Goal: Find specific page/section: Find specific page/section

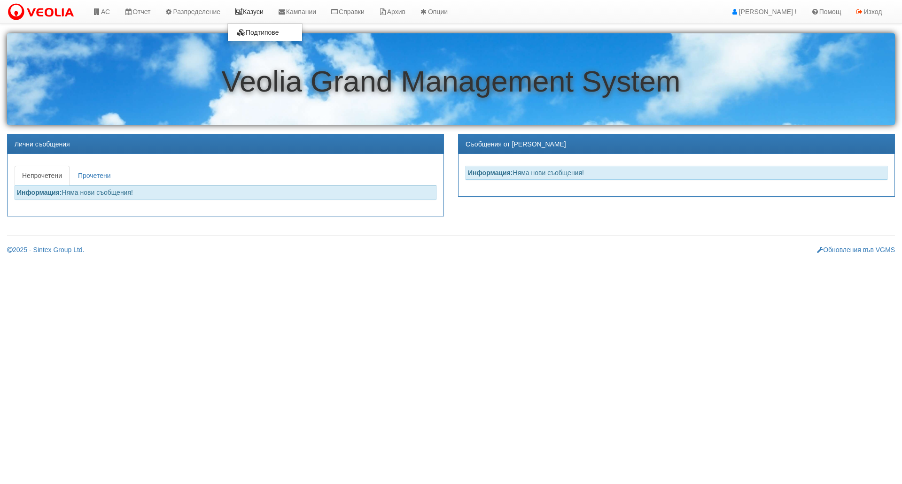
click at [256, 9] on link "Казуси" at bounding box center [248, 11] width 43 height 23
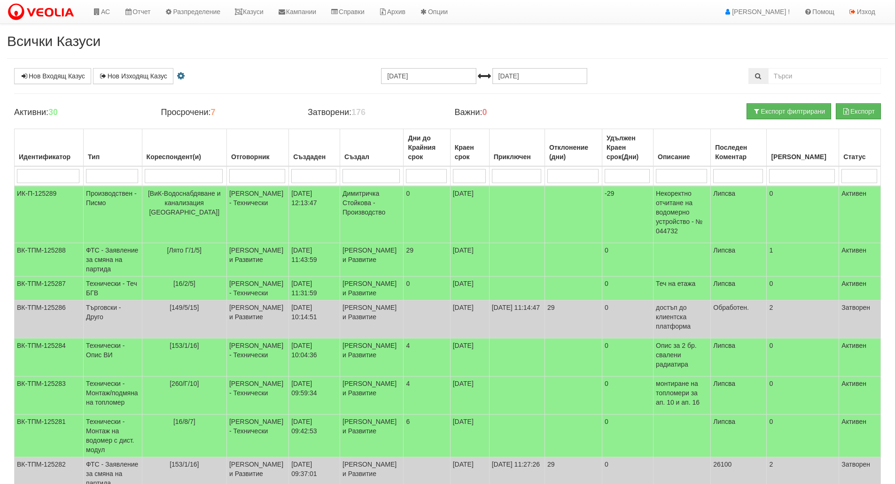
click at [118, 174] on input "search" at bounding box center [112, 176] width 52 height 14
type input "тех"
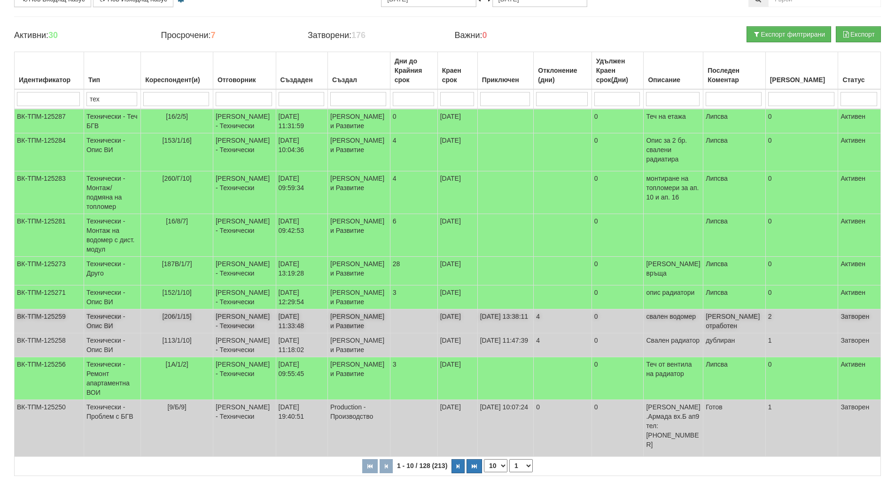
scroll to position [124, 0]
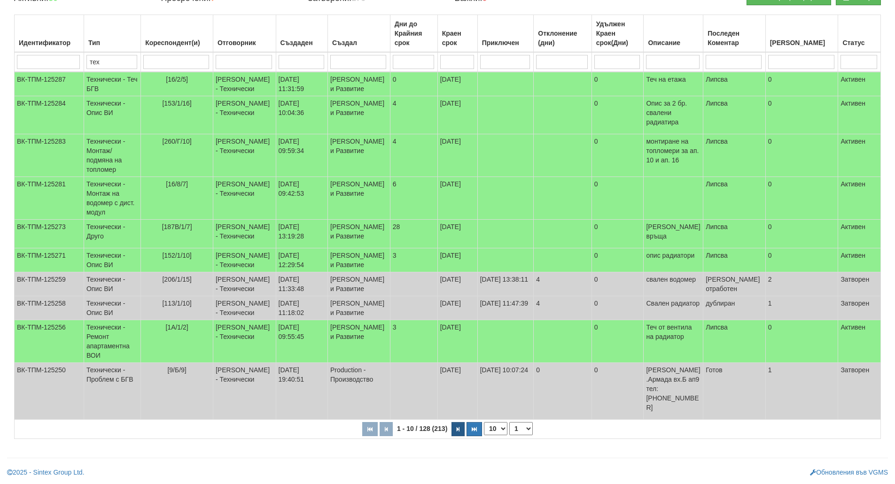
type input "тех"
click at [458, 434] on button "button" at bounding box center [457, 429] width 13 height 14
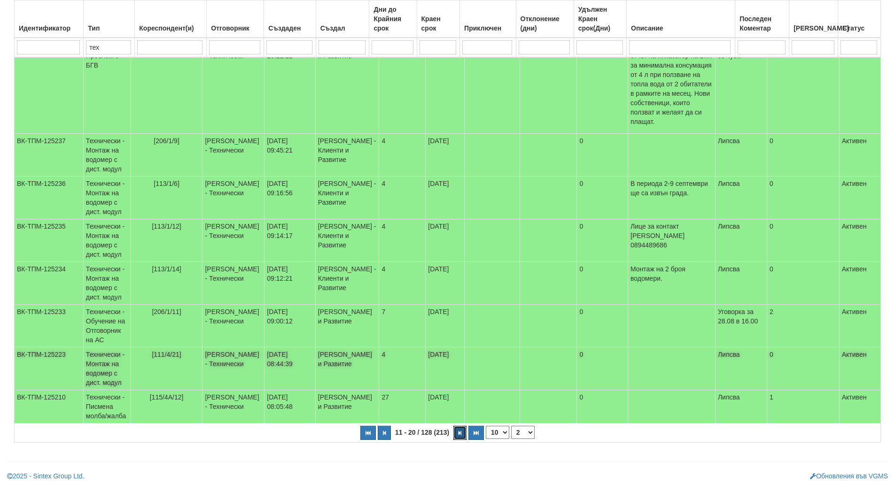
scroll to position [227, 0]
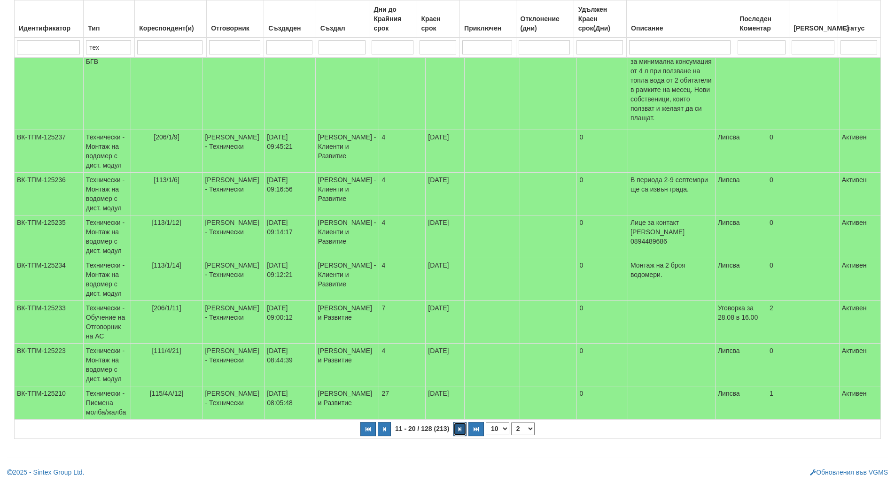
click at [457, 435] on button "button" at bounding box center [459, 429] width 13 height 14
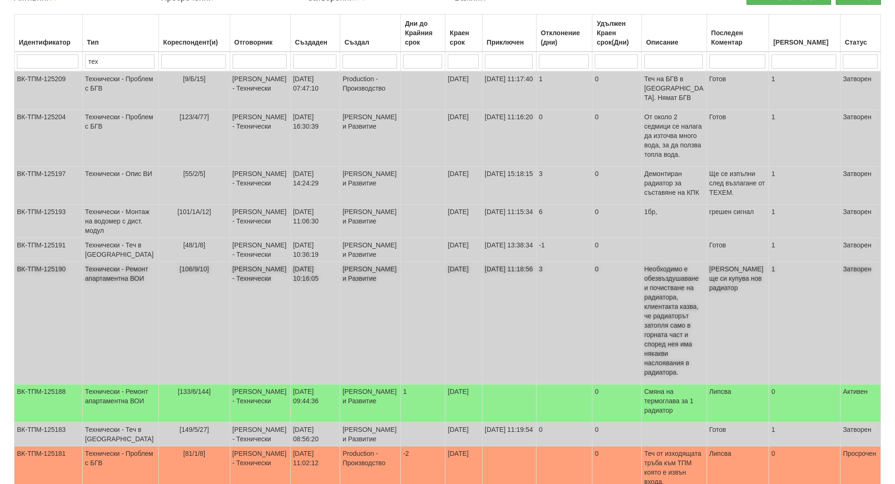
scroll to position [208, 0]
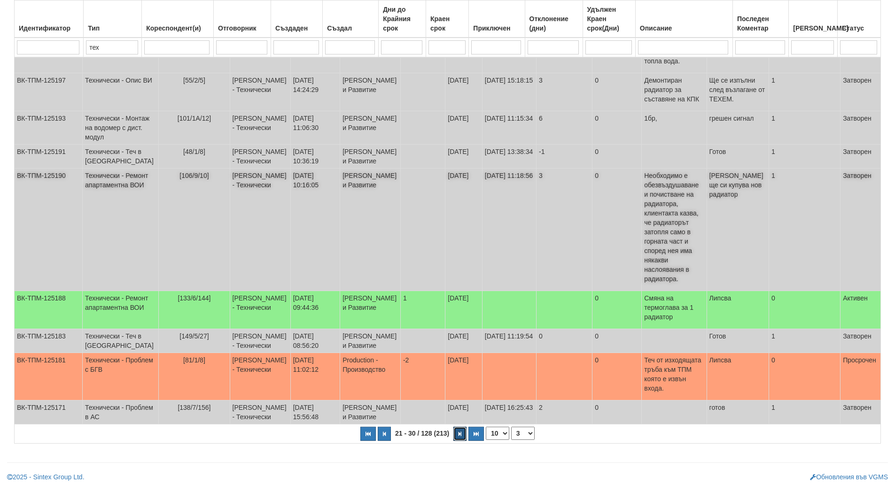
click at [457, 435] on button "button" at bounding box center [459, 434] width 13 height 14
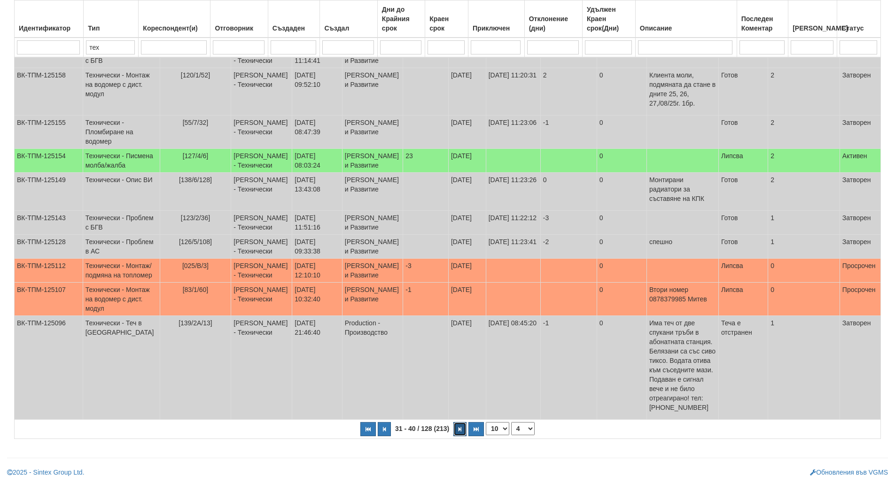
click at [457, 435] on button "button" at bounding box center [459, 429] width 13 height 14
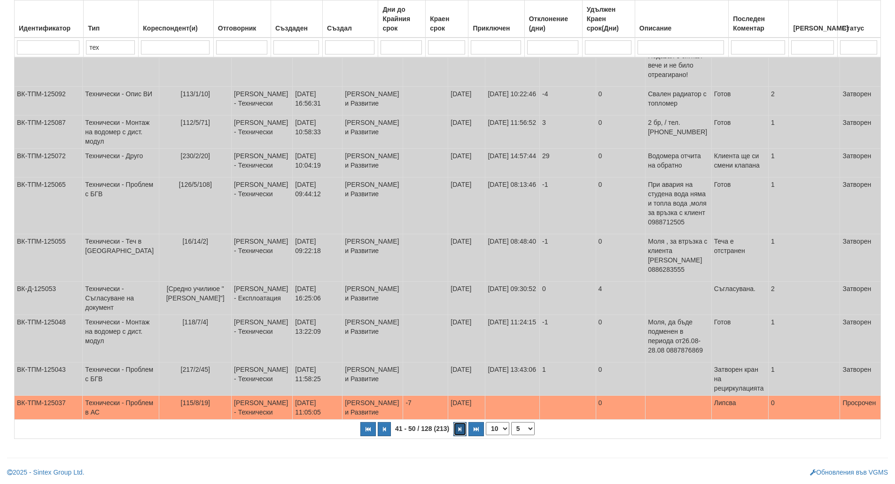
scroll to position [0, 0]
click at [458, 436] on button "button" at bounding box center [459, 429] width 13 height 14
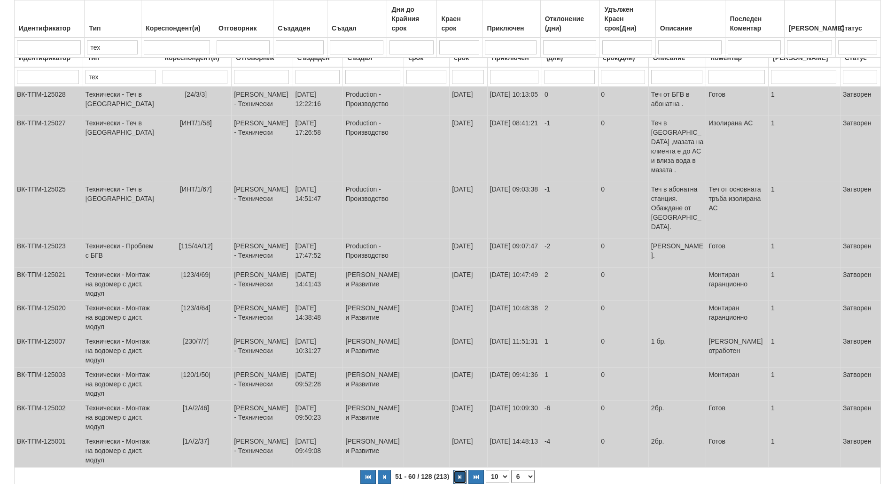
scroll to position [161, 0]
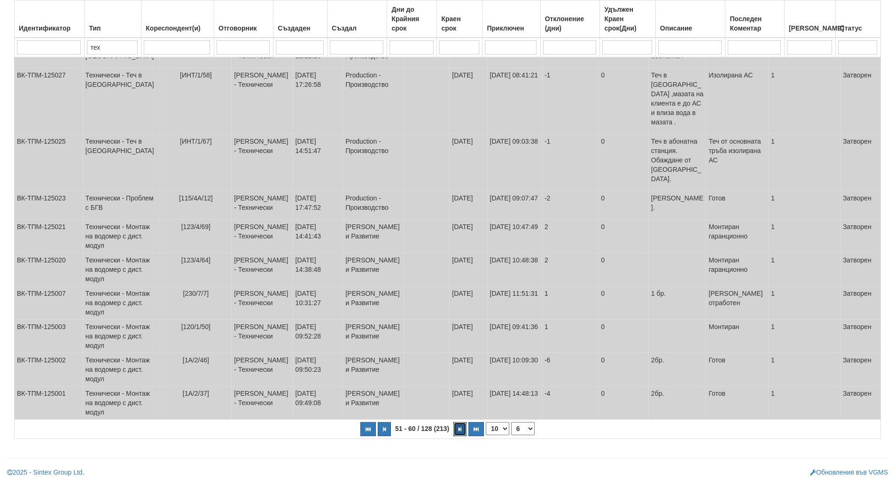
click at [463, 431] on button "button" at bounding box center [459, 429] width 13 height 14
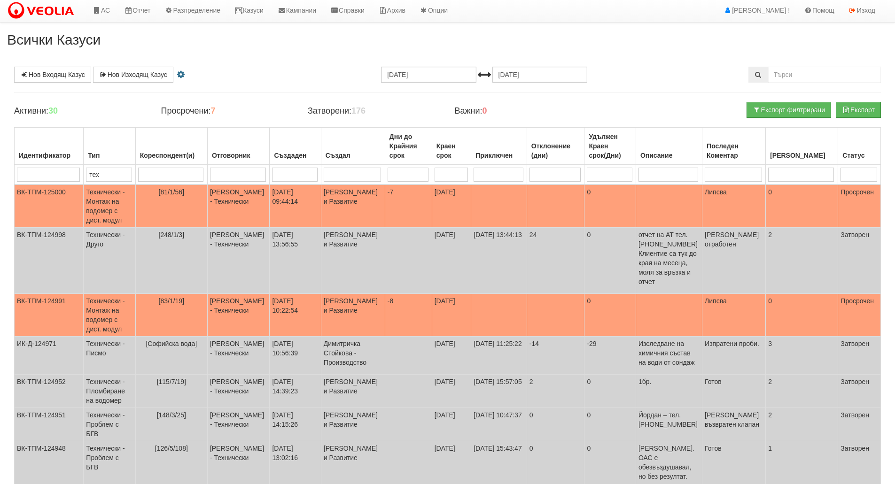
scroll to position [0, 0]
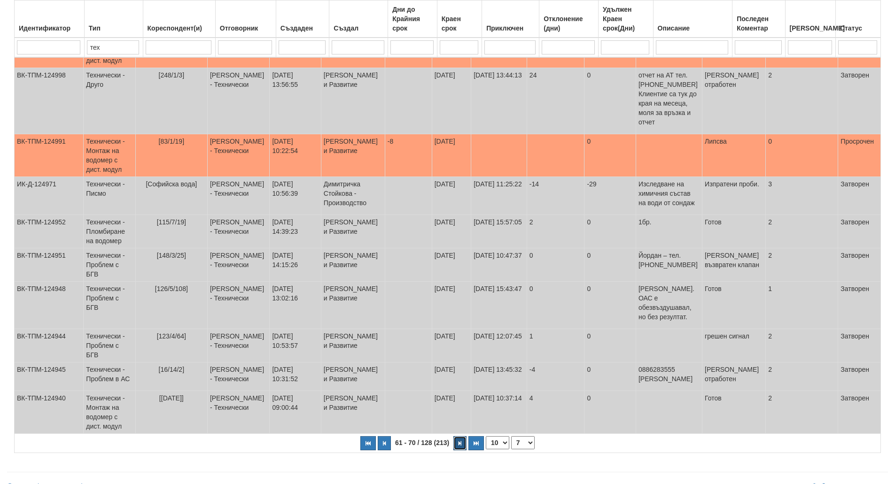
click at [463, 436] on button "button" at bounding box center [459, 443] width 13 height 14
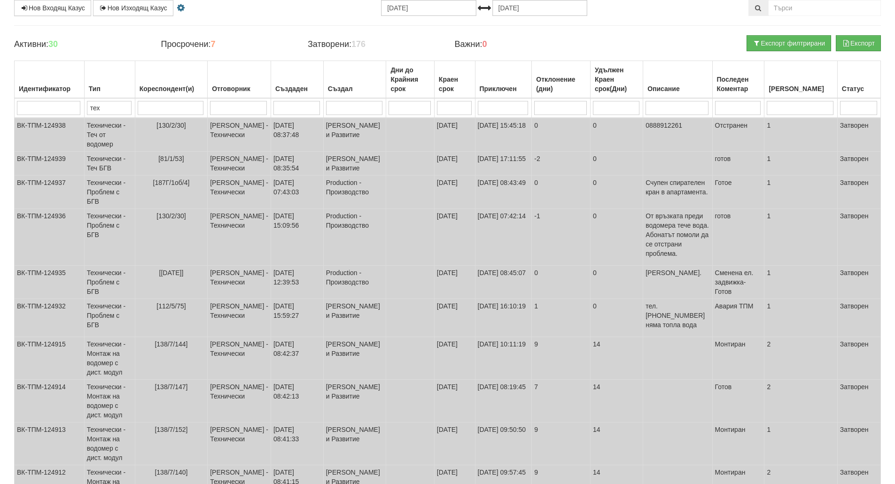
scroll to position [147, 0]
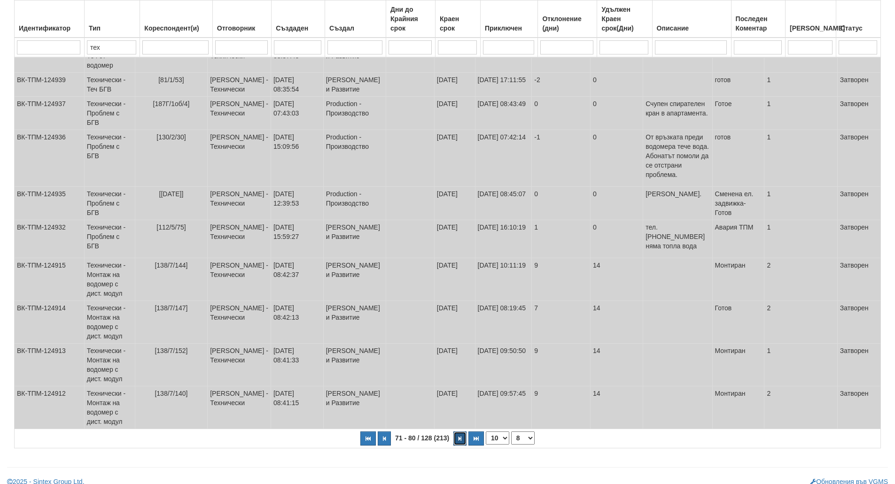
click at [460, 436] on icon "button" at bounding box center [459, 438] width 3 height 5
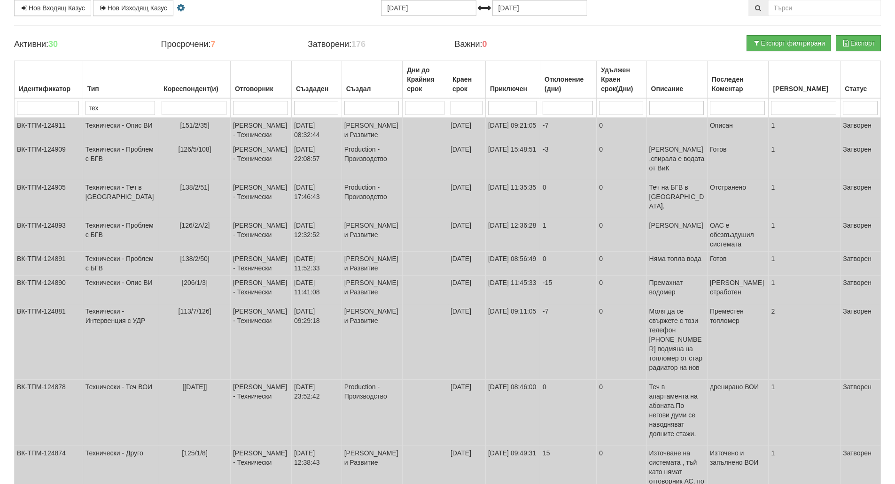
scroll to position [0, 0]
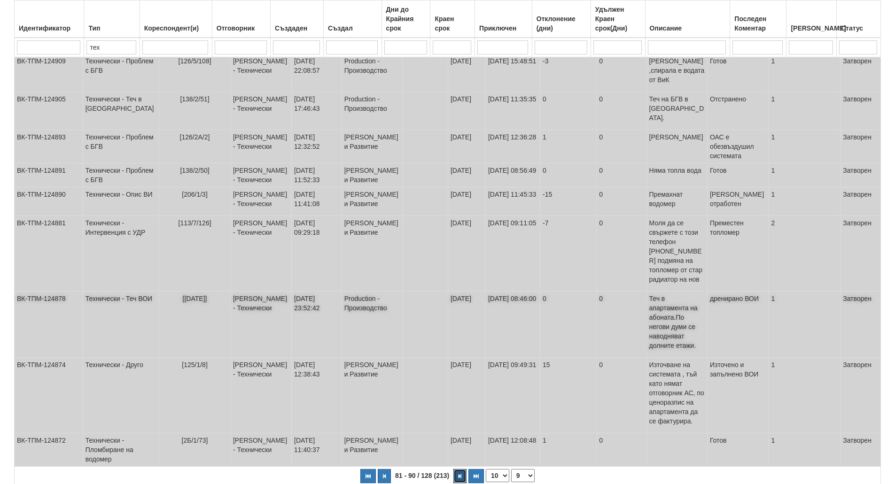
click at [460, 474] on icon "button" at bounding box center [459, 476] width 3 height 5
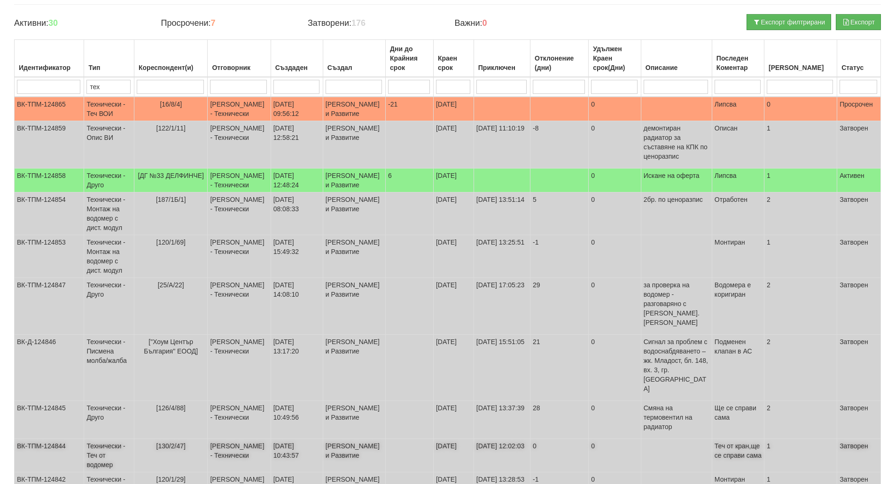
scroll to position [152, 0]
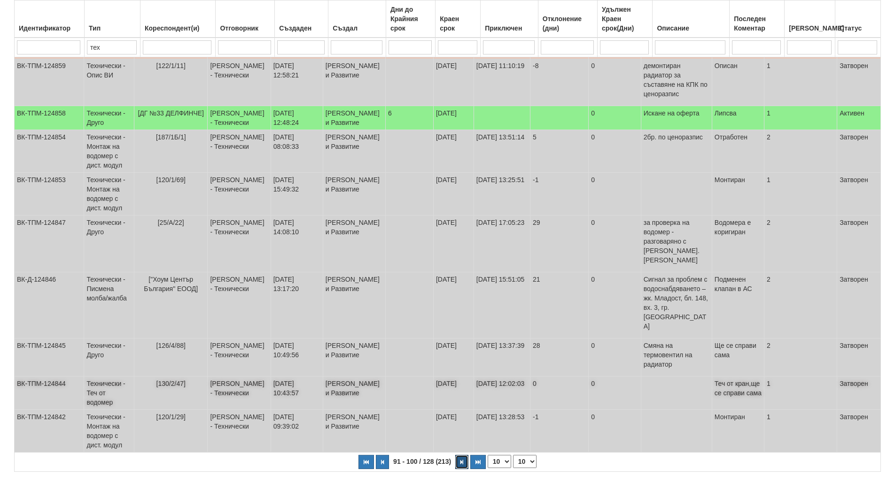
click at [460, 460] on icon "button" at bounding box center [461, 462] width 3 height 5
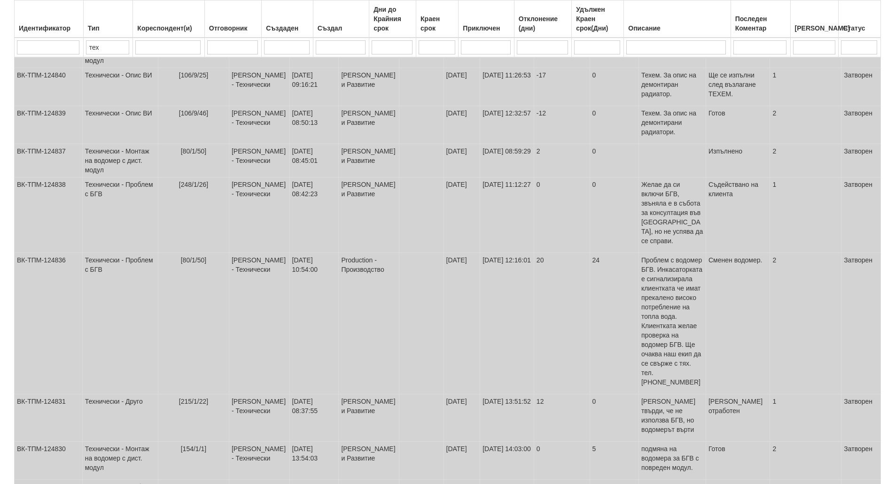
scroll to position [0, 0]
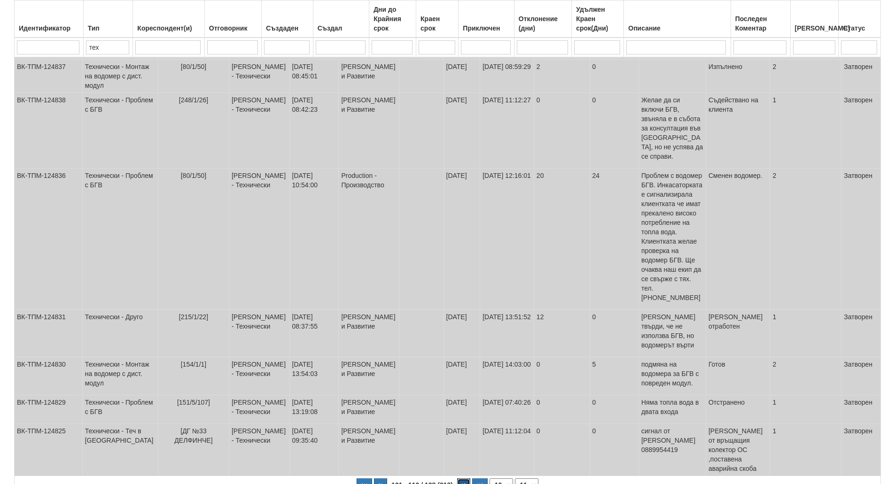
click at [460, 479] on button "button" at bounding box center [463, 486] width 13 height 14
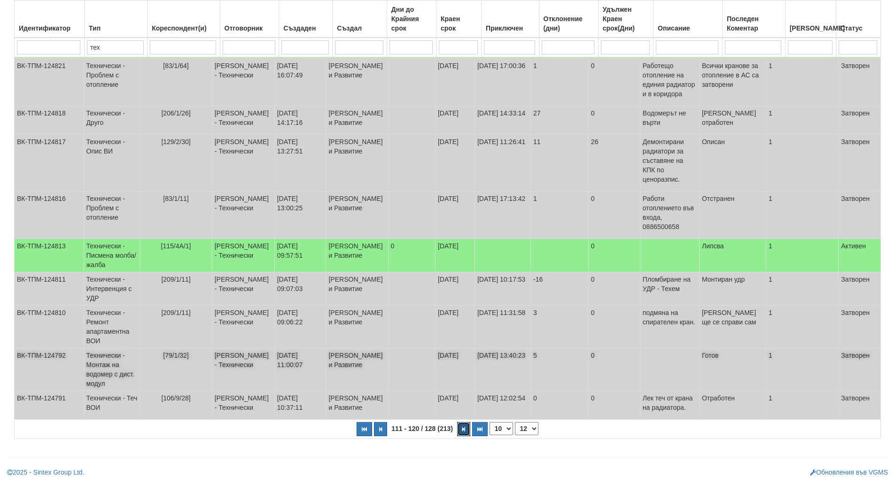
click at [461, 432] on button "button" at bounding box center [463, 429] width 13 height 14
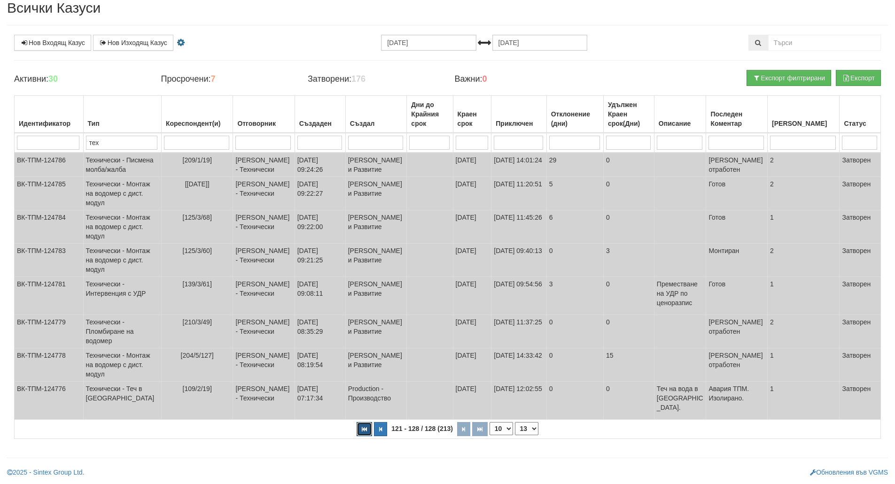
click at [371, 433] on button "button" at bounding box center [365, 429] width 16 height 14
select select "1"
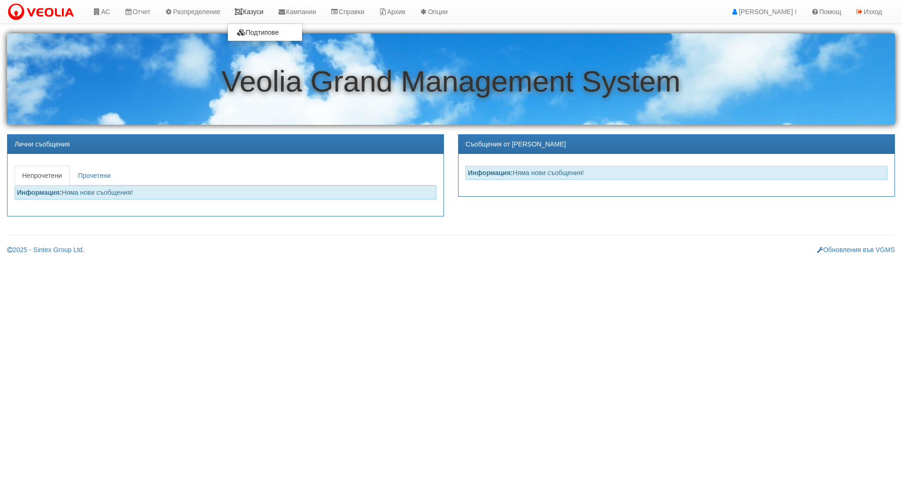
click at [243, 12] on icon at bounding box center [238, 11] width 8 height 7
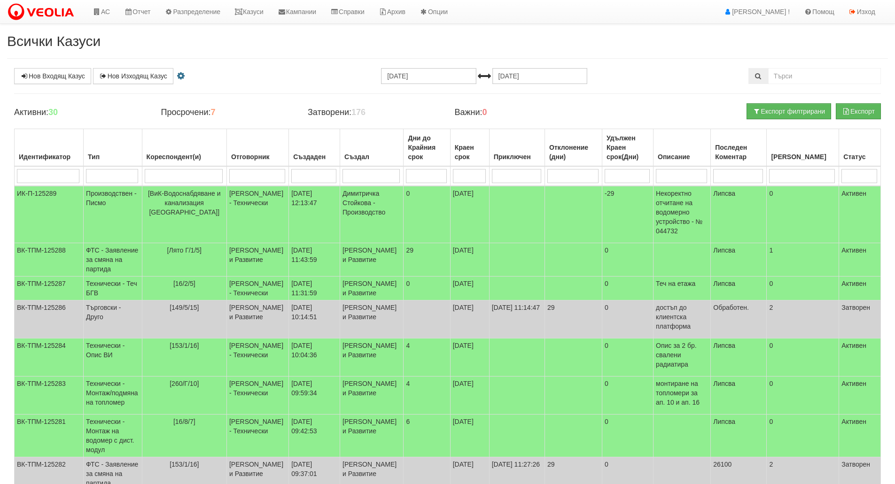
click at [124, 176] on input "search" at bounding box center [112, 176] width 52 height 14
type input "тех"
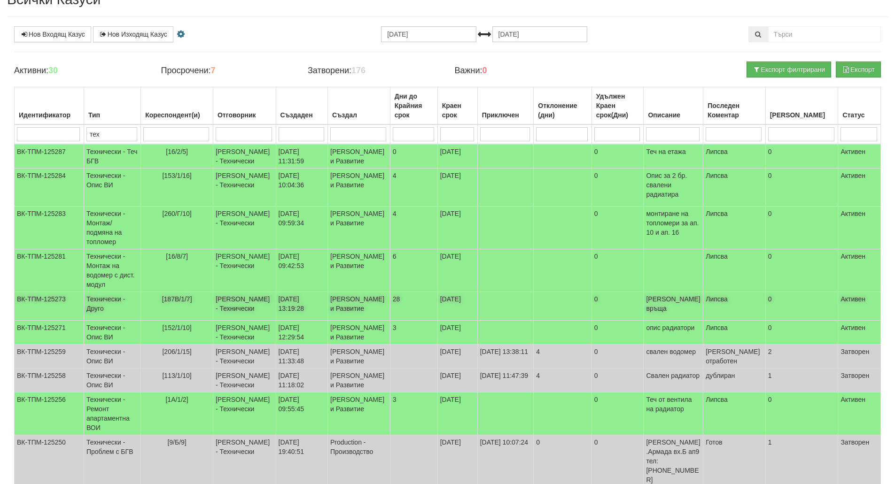
scroll to position [124, 0]
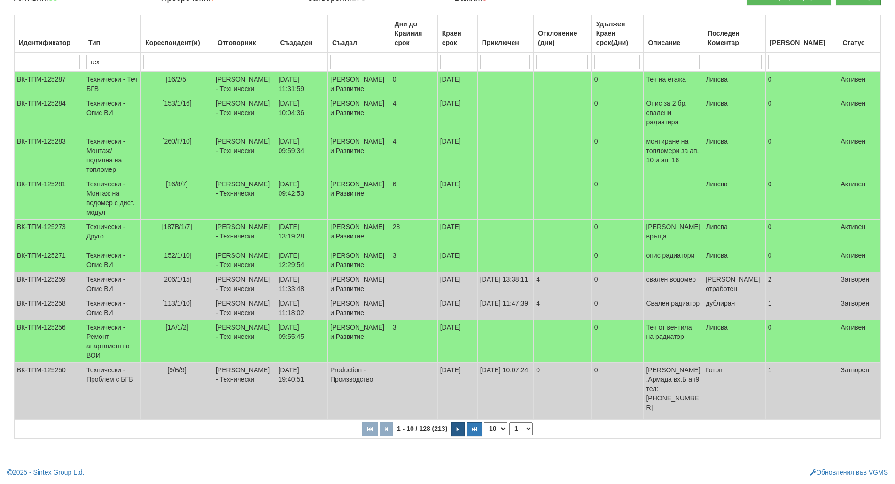
type input "тех"
click at [455, 433] on button "button" at bounding box center [457, 429] width 13 height 14
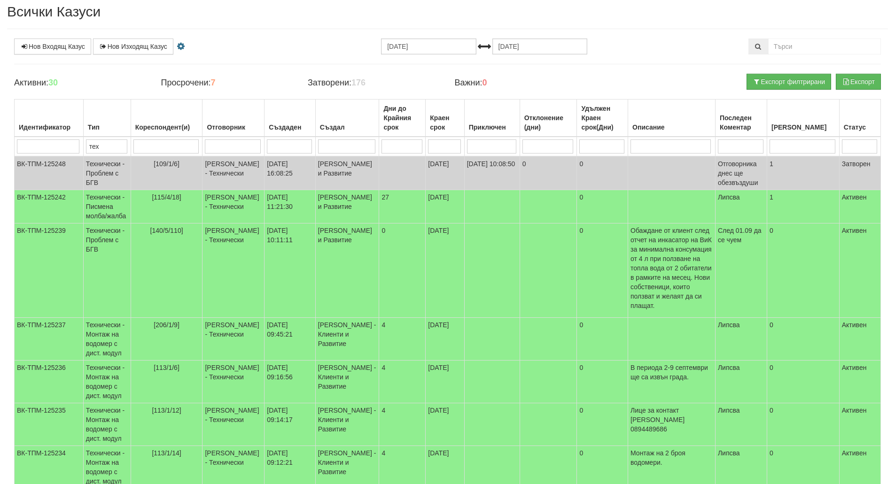
scroll to position [227, 0]
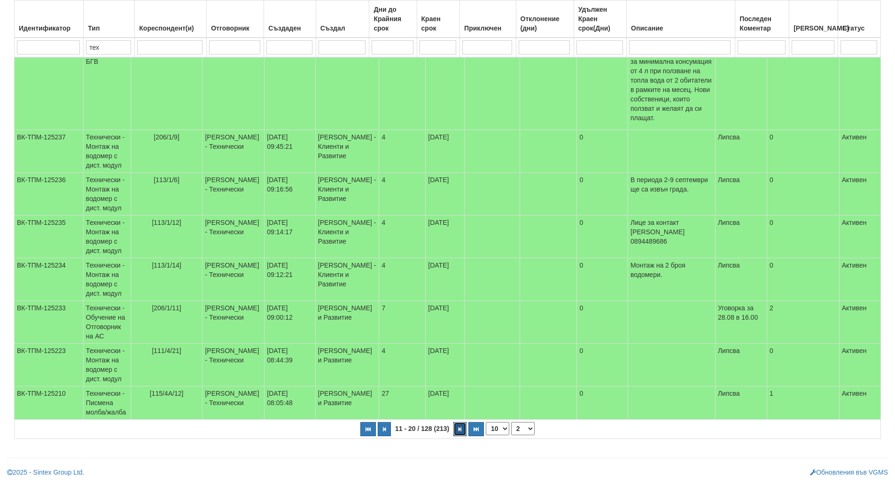
click at [456, 433] on button "button" at bounding box center [459, 429] width 13 height 14
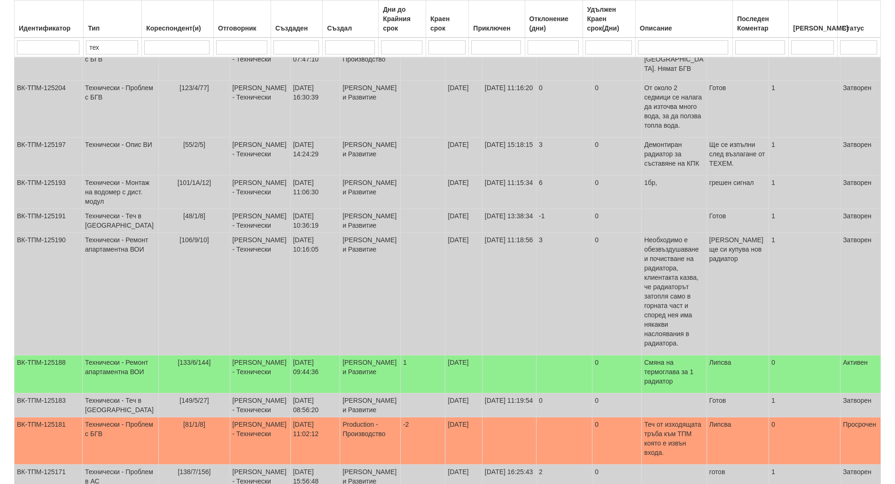
scroll to position [208, 0]
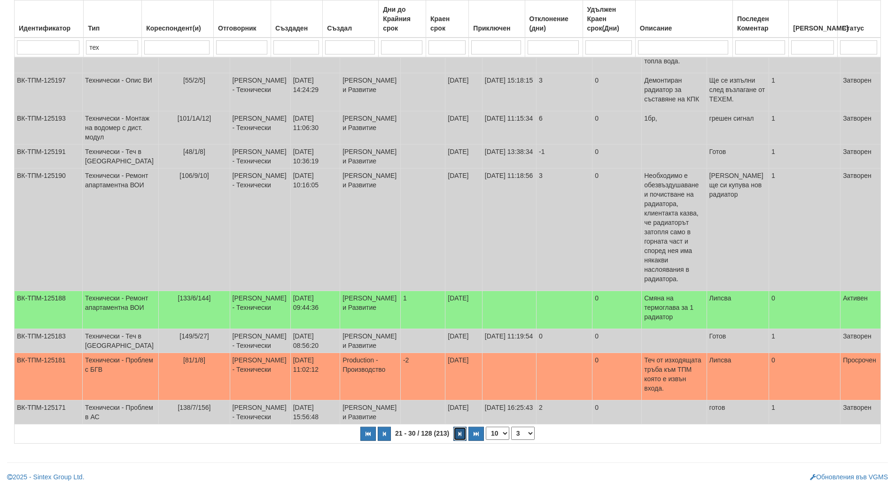
click at [458, 432] on icon "button" at bounding box center [459, 434] width 3 height 5
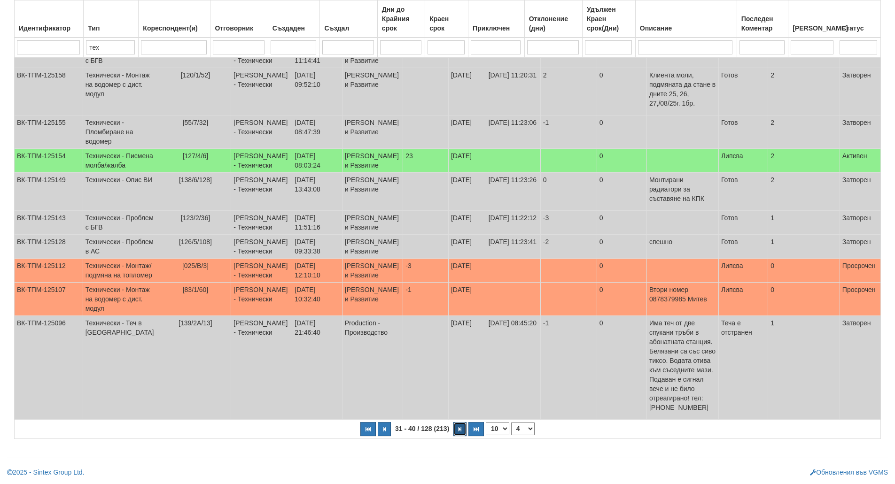
click at [460, 433] on button "button" at bounding box center [459, 429] width 13 height 14
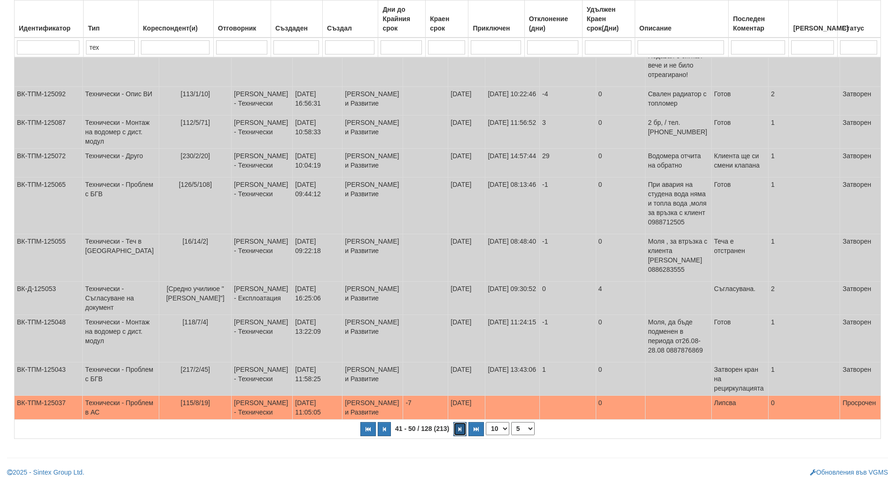
click at [458, 434] on button "button" at bounding box center [459, 429] width 13 height 14
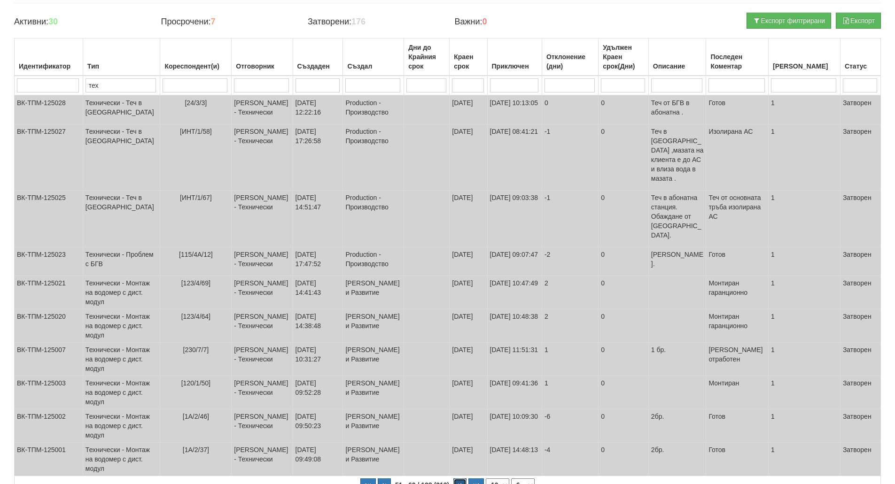
scroll to position [161, 0]
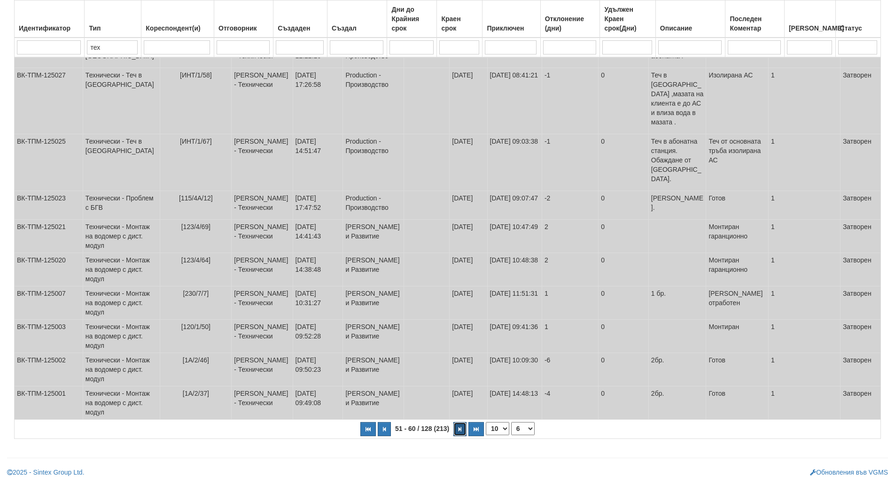
click at [458, 434] on button "button" at bounding box center [459, 429] width 13 height 14
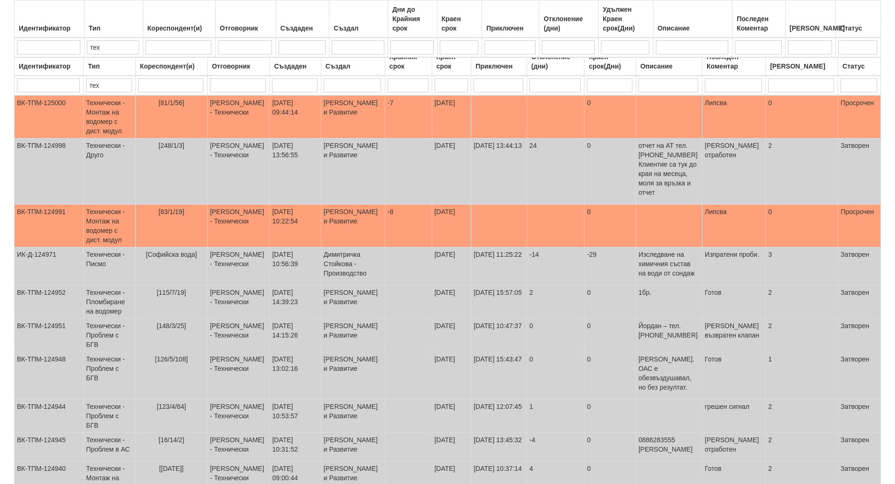
scroll to position [0, 0]
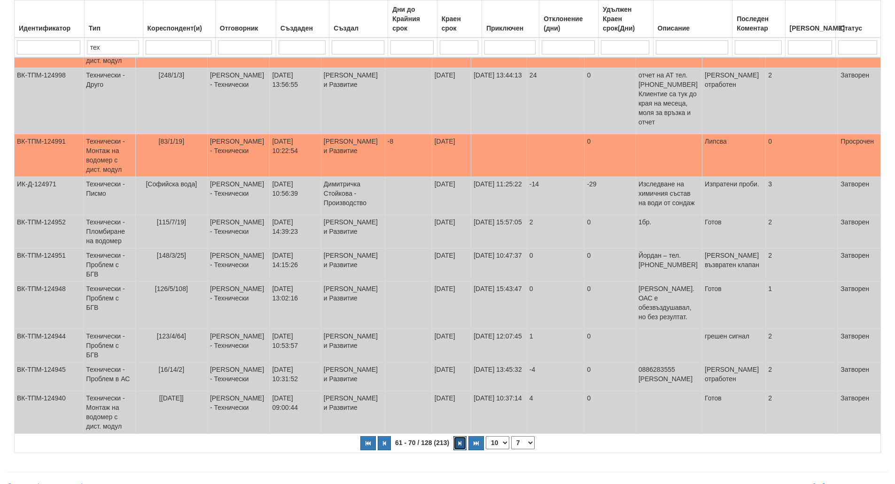
click at [458, 436] on button "button" at bounding box center [459, 443] width 13 height 14
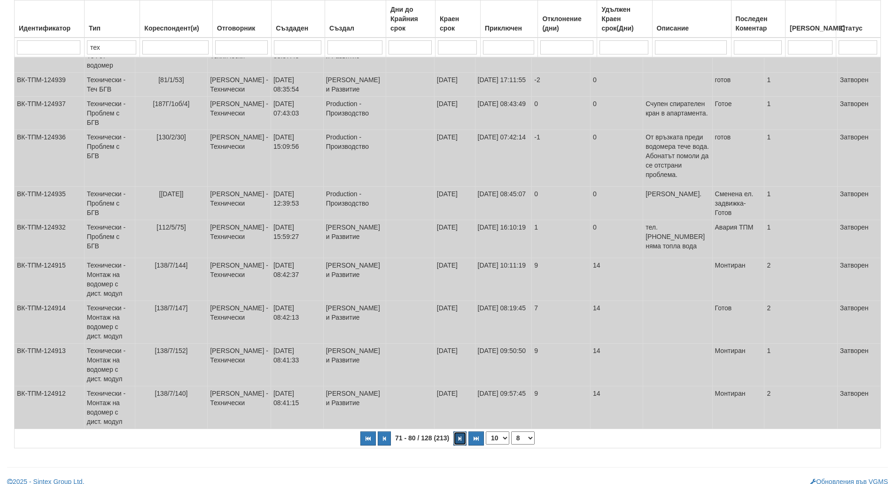
click at [458, 433] on button "button" at bounding box center [459, 439] width 13 height 14
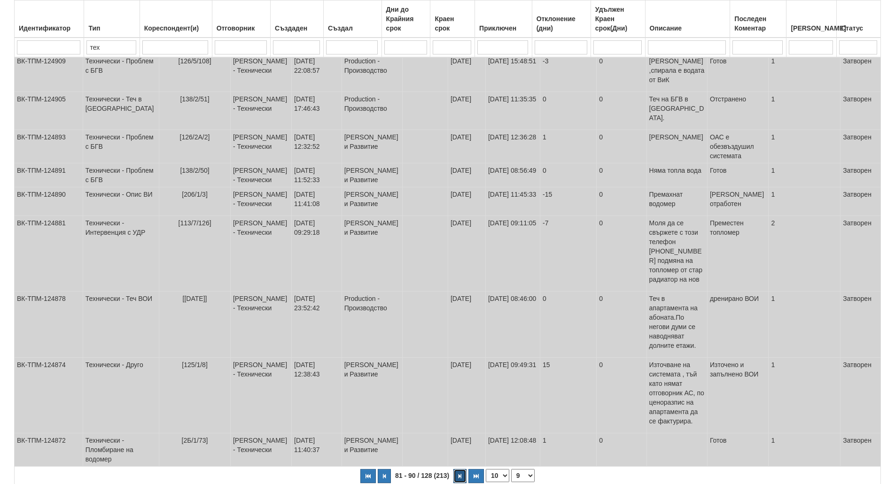
click at [458, 474] on icon "button" at bounding box center [459, 476] width 3 height 5
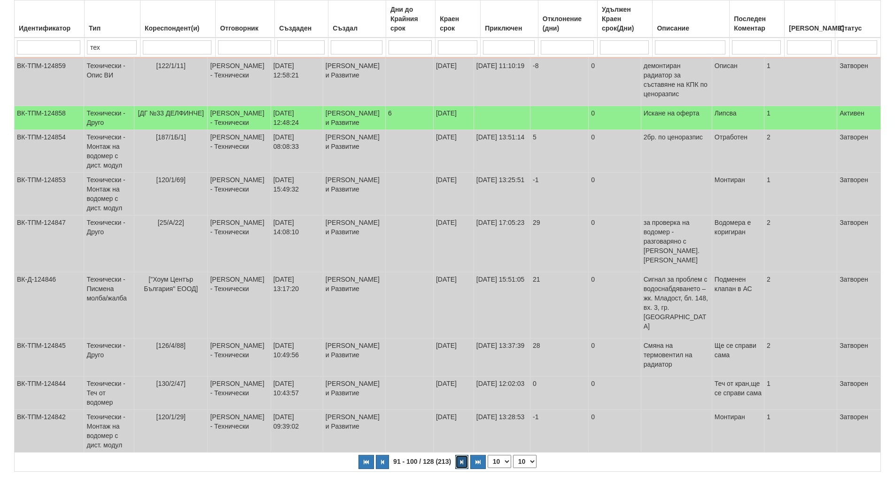
click at [458, 455] on button "button" at bounding box center [461, 462] width 13 height 14
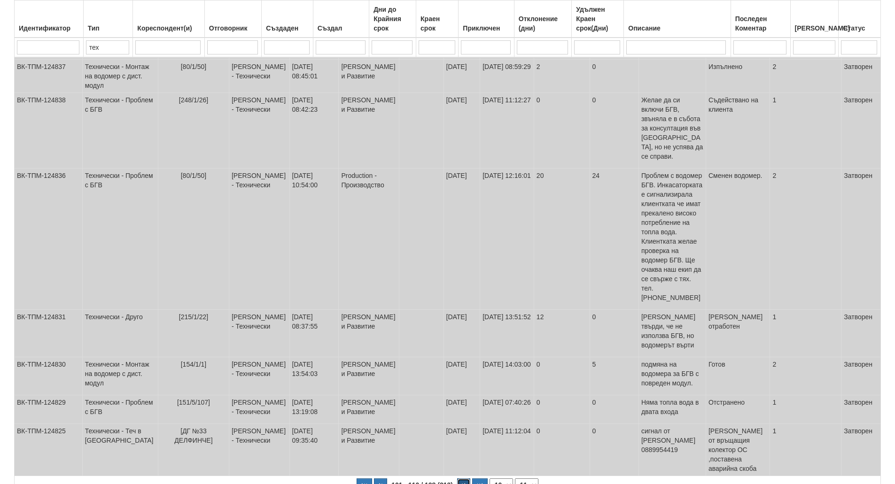
click at [462, 479] on button "button" at bounding box center [463, 486] width 13 height 14
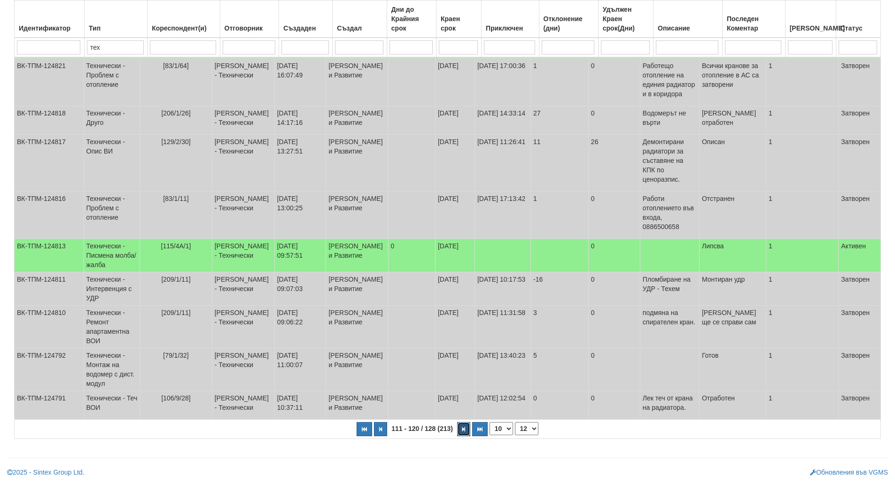
click at [462, 434] on button "button" at bounding box center [463, 429] width 13 height 14
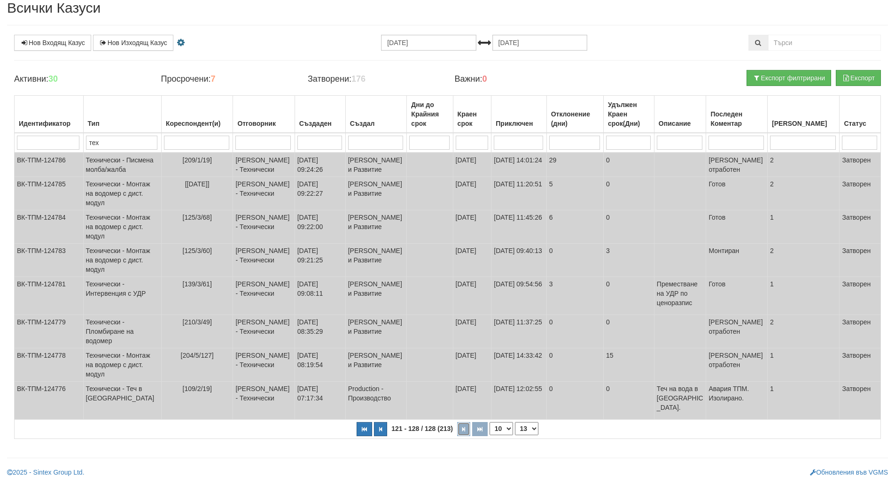
scroll to position [80, 0]
click at [366, 431] on icon "button" at bounding box center [364, 429] width 5 height 5
select select "1"
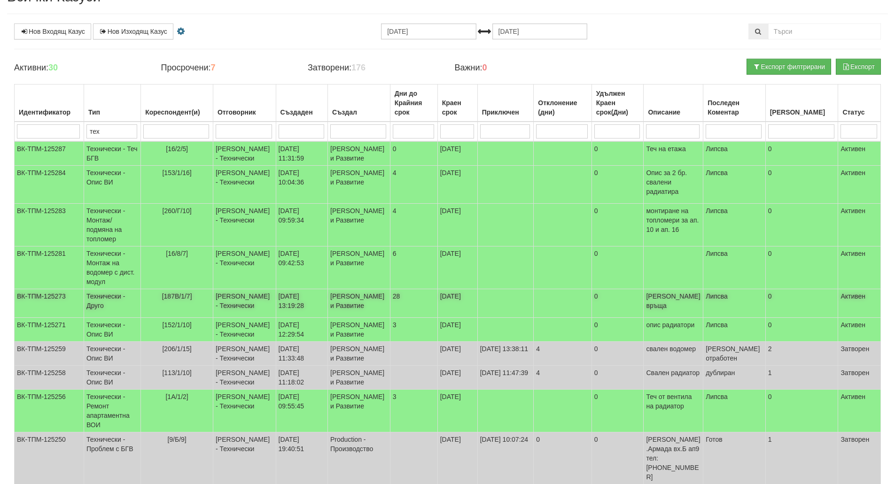
scroll to position [0, 0]
